Goal: Information Seeking & Learning: Learn about a topic

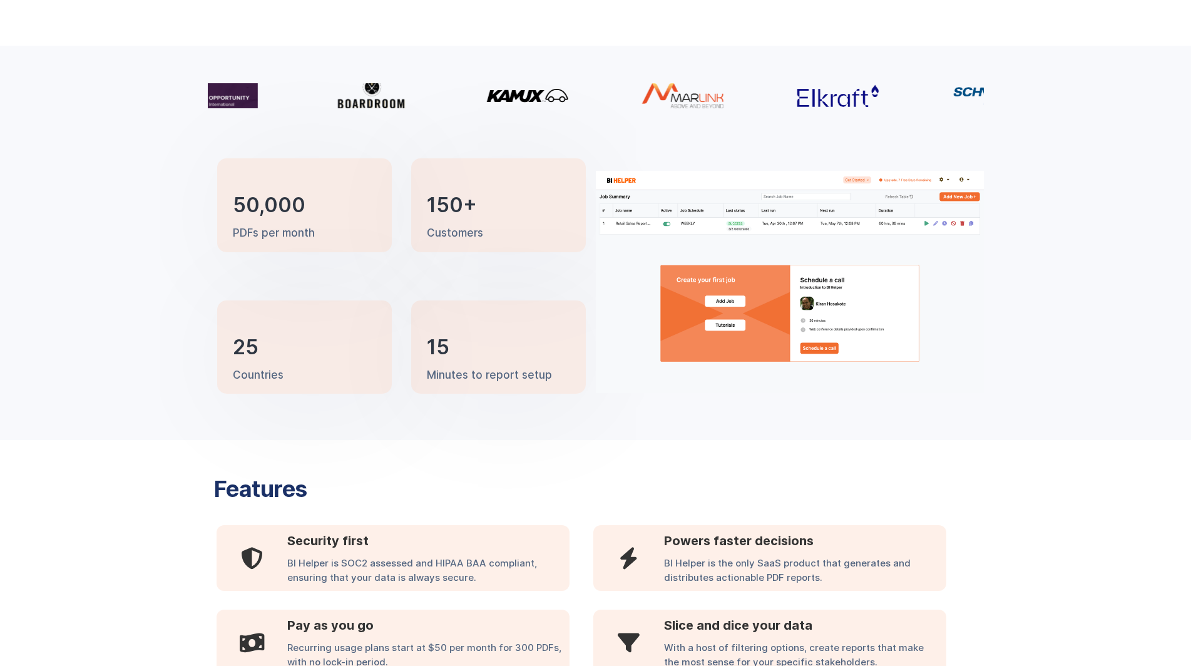
scroll to position [225, 0]
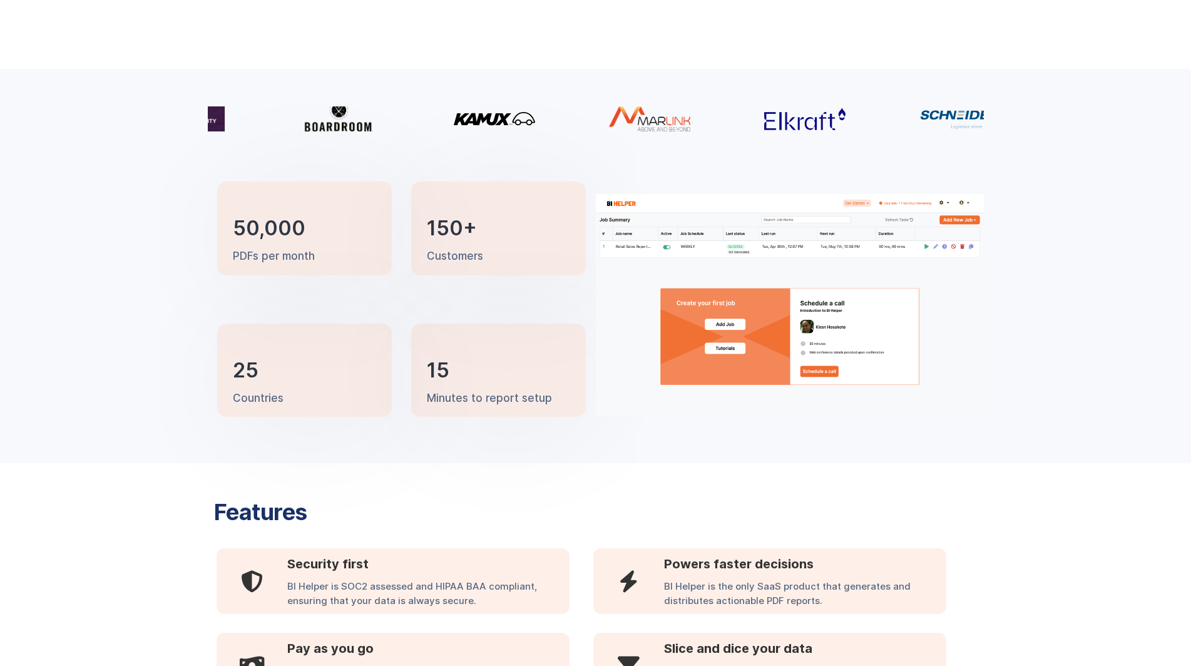
drag, startPoint x: 668, startPoint y: 397, endPoint x: 509, endPoint y: 153, distance: 291.6
click at [509, 153] on div "50,000 PDFs per month 150+ Customers 25 Countries 15 Minutes to report setup" at bounding box center [595, 266] width 1191 height 394
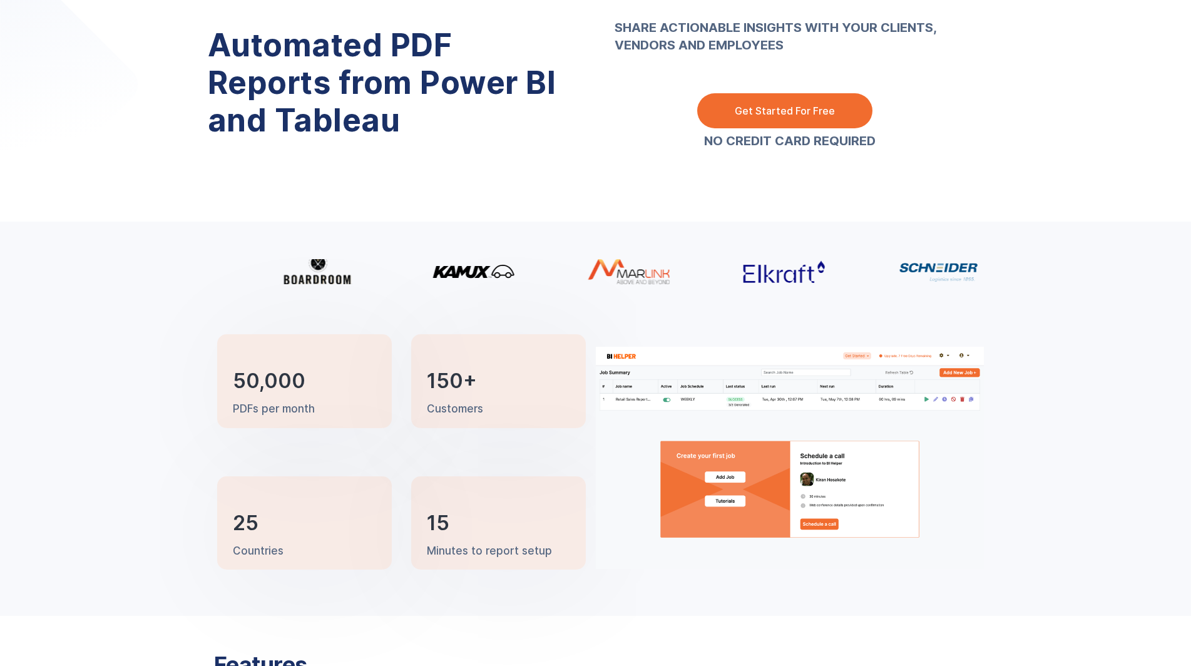
scroll to position [0, 0]
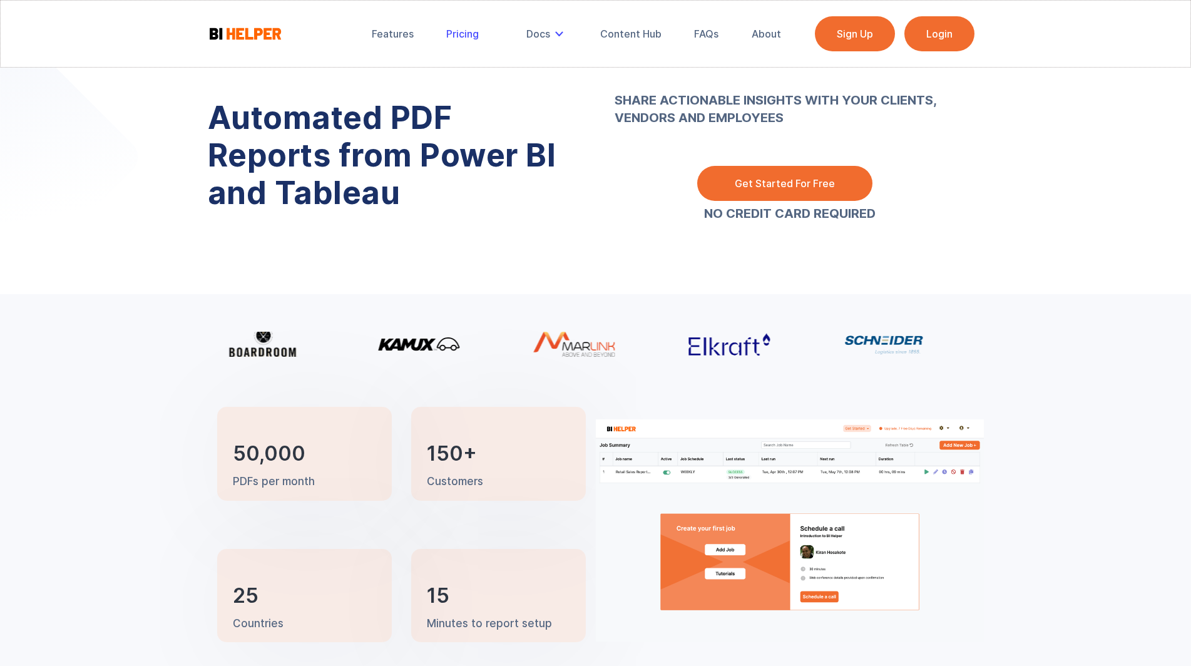
click at [477, 38] on div "Pricing" at bounding box center [462, 34] width 33 height 13
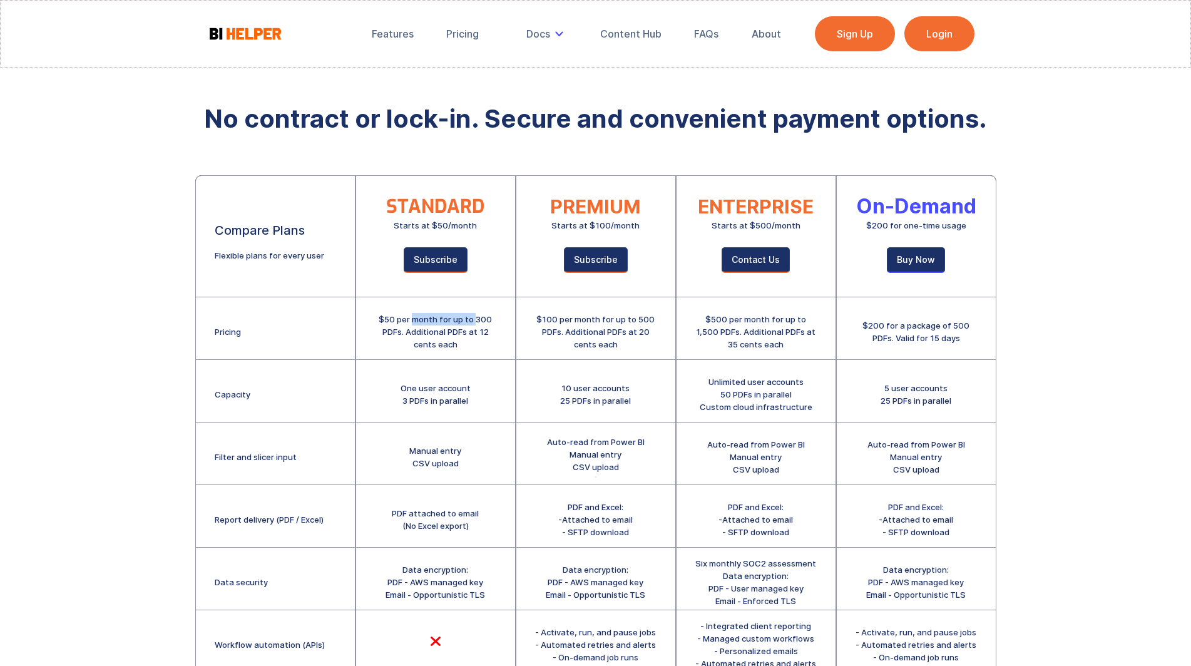
drag, startPoint x: 475, startPoint y: 317, endPoint x: 414, endPoint y: 314, distance: 60.8
click at [414, 314] on div "$50 per month for up to 300 PDFs. Additional PDFs at 12 cents each" at bounding box center [435, 332] width 121 height 38
click at [484, 322] on div "$50 per month for up to 300 PDFs. Additional PDFs at 12 cents each" at bounding box center [435, 332] width 121 height 38
click at [645, 317] on div "$100 per month for up to 500 PDFs. Additional PDFs at 20 cents each" at bounding box center [595, 332] width 121 height 38
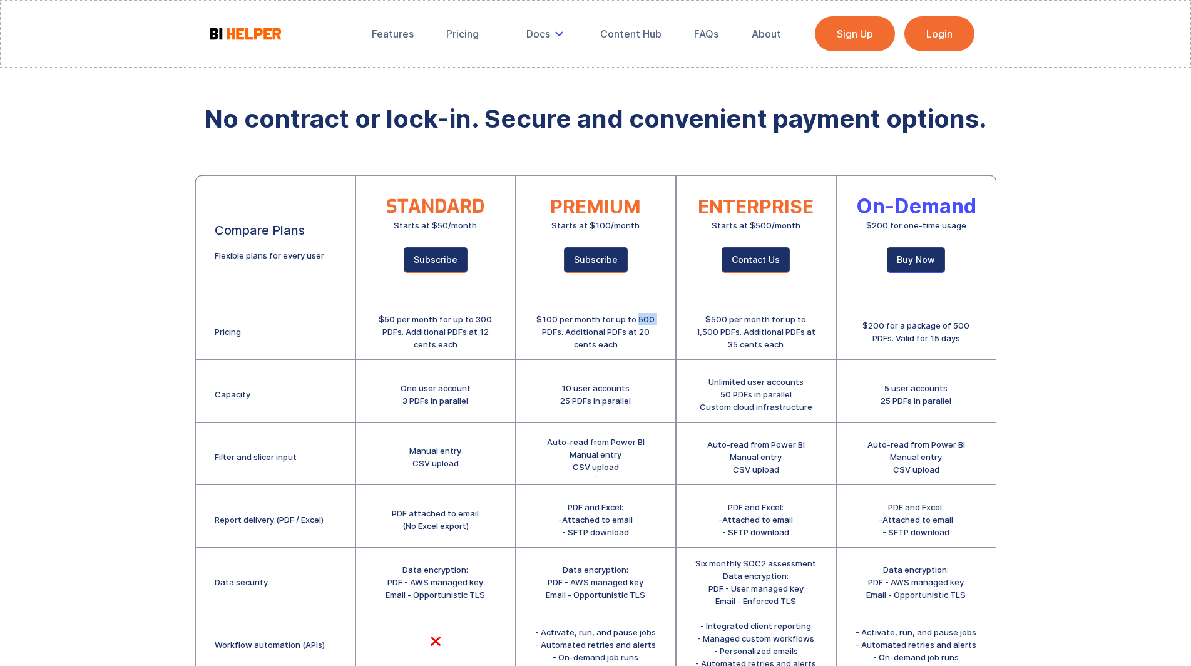
click at [645, 319] on div "$100 per month for up to 500 PDFs. Additional PDFs at 20 cents each" at bounding box center [595, 332] width 121 height 38
